Goal: Transaction & Acquisition: Obtain resource

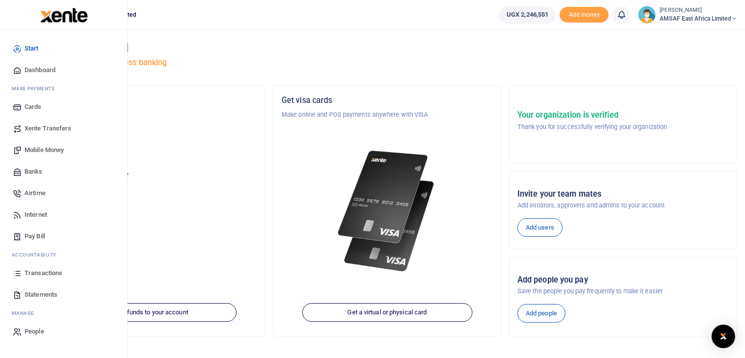
click at [51, 274] on span "Transactions" at bounding box center [44, 273] width 38 height 10
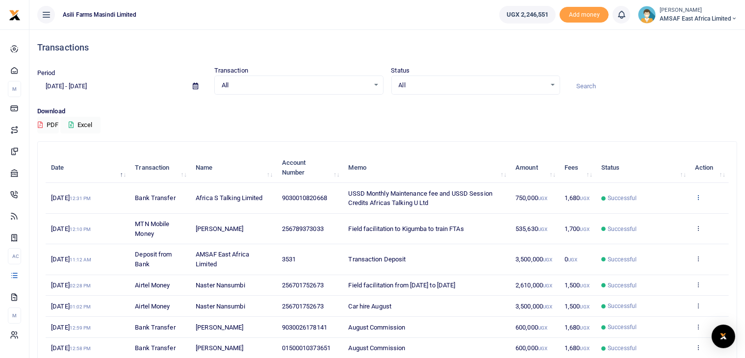
click at [700, 197] on icon at bounding box center [698, 197] width 6 height 7
click at [663, 214] on link "View details" at bounding box center [663, 214] width 78 height 14
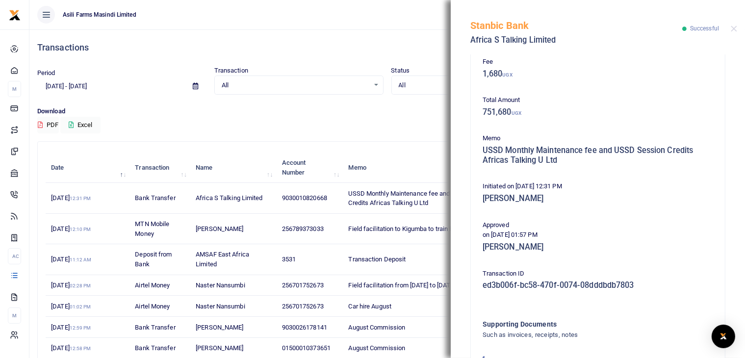
scroll to position [173, 0]
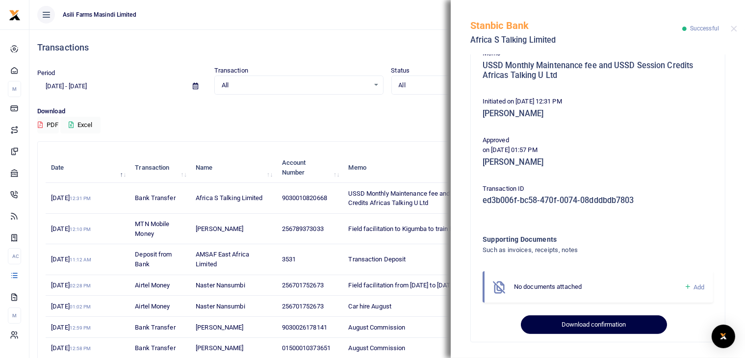
click at [570, 326] on button "Download confirmation" at bounding box center [594, 324] width 146 height 19
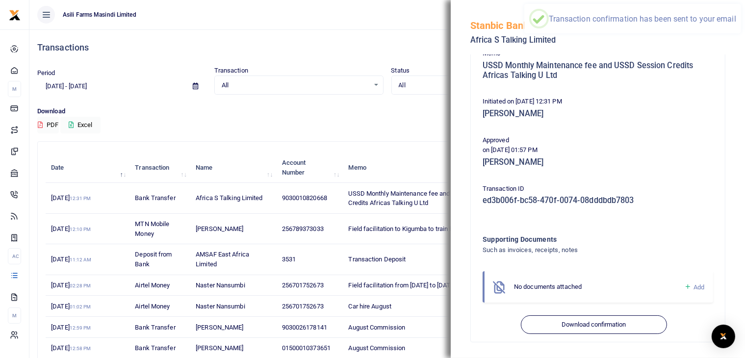
scroll to position [149, 0]
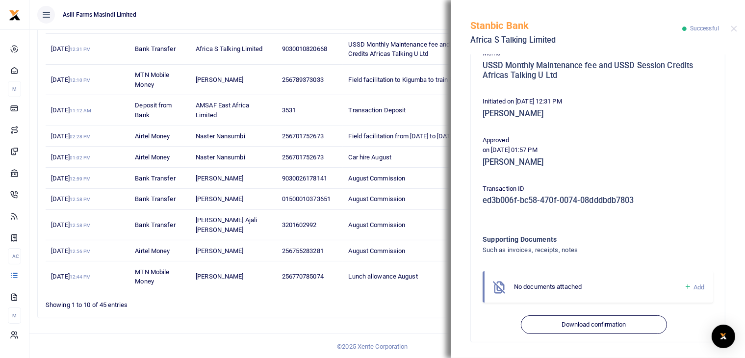
click at [411, 18] on ul "Asili Farms Masindi Limited" at bounding box center [260, 14] width 462 height 29
click at [412, 18] on ul "Asili Farms Masindi Limited" at bounding box center [260, 14] width 462 height 29
click at [733, 28] on button "Close" at bounding box center [734, 29] width 6 height 6
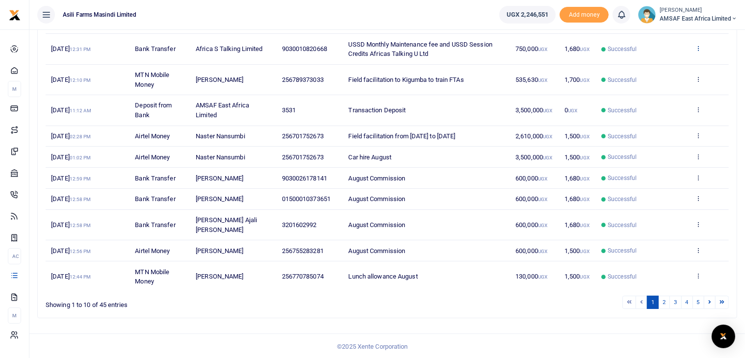
click at [699, 48] on icon at bounding box center [698, 48] width 6 height 7
click at [659, 65] on link "View details" at bounding box center [663, 65] width 78 height 14
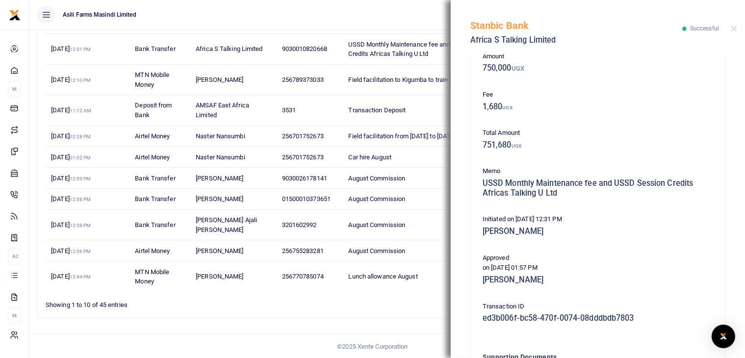
scroll to position [173, 0]
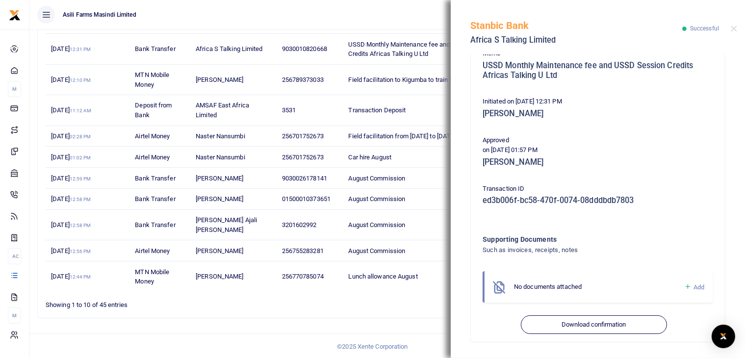
click at [684, 287] on icon at bounding box center [687, 287] width 7 height 9
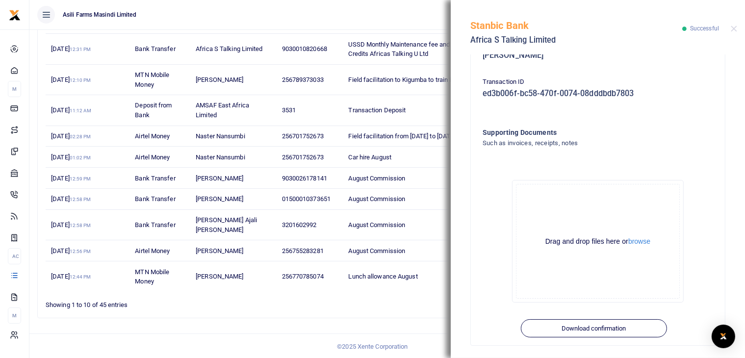
scroll to position [284, 0]
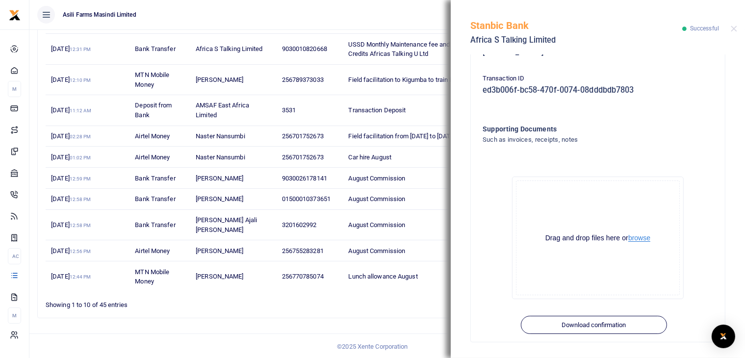
click at [636, 238] on button "browse" at bounding box center [639, 237] width 22 height 7
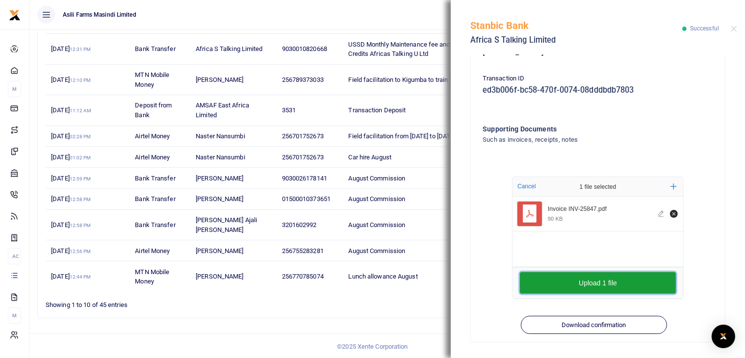
click at [538, 285] on button "Upload 1 file" at bounding box center [598, 283] width 156 height 22
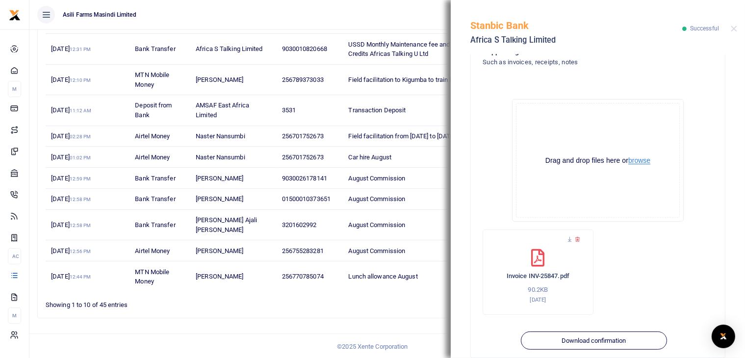
scroll to position [377, 0]
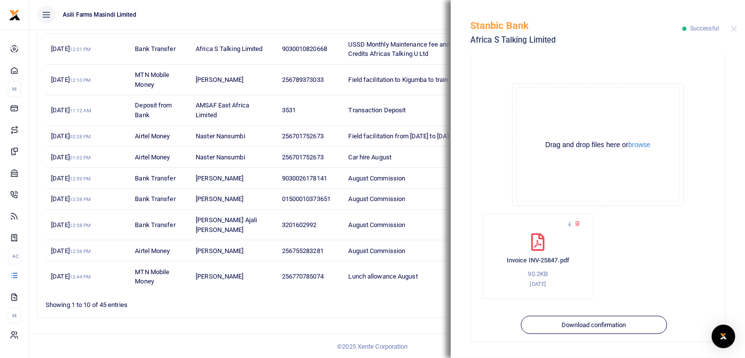
click at [402, 19] on ul "Asili Farms Masindi Limited" at bounding box center [260, 14] width 462 height 29
click at [732, 27] on button "Close" at bounding box center [734, 29] width 6 height 6
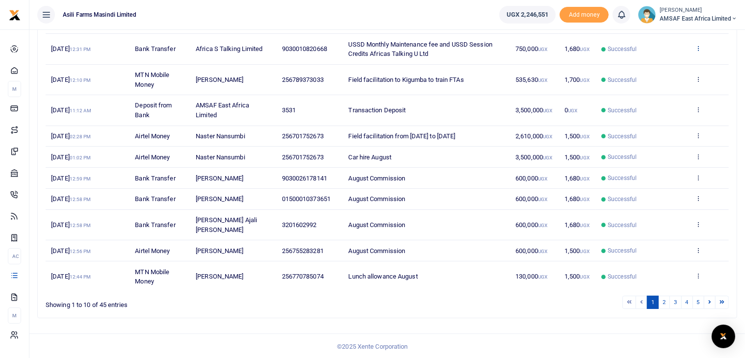
click at [700, 46] on icon at bounding box center [698, 48] width 6 height 7
click at [670, 60] on link "View details" at bounding box center [663, 65] width 78 height 14
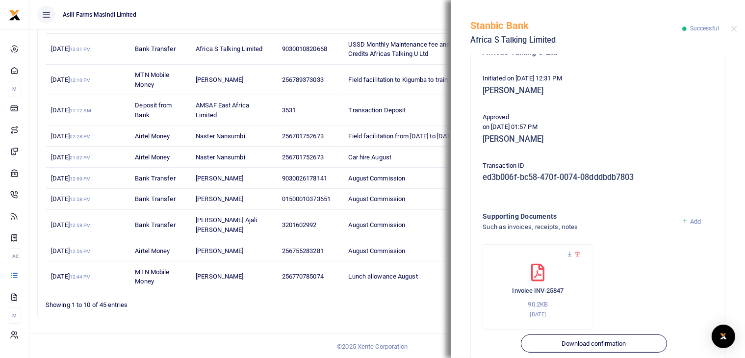
scroll to position [215, 0]
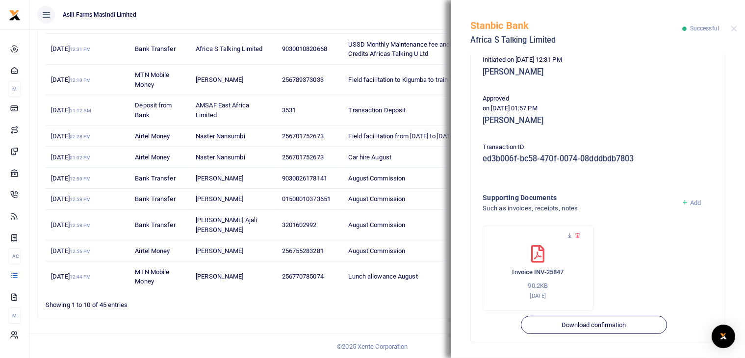
click at [392, 16] on ul "Asili Farms Masindi Limited" at bounding box center [260, 14] width 462 height 29
click at [732, 30] on button "Close" at bounding box center [734, 29] width 6 height 6
